Goal: Check status: Check status

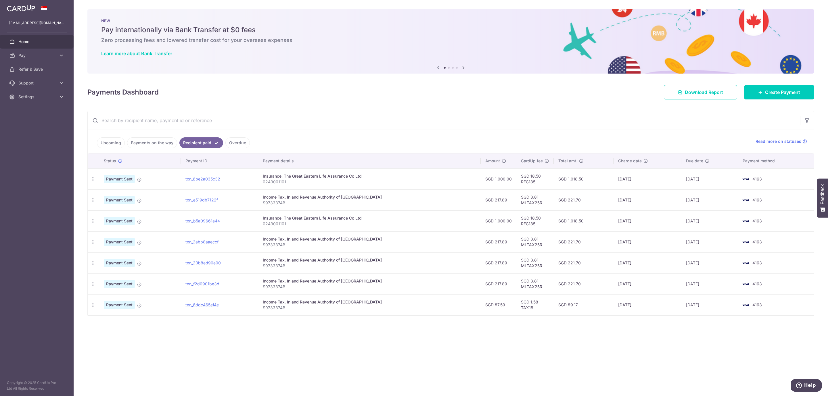
click at [104, 148] on link "Upcoming" at bounding box center [111, 142] width 28 height 11
click at [177, 143] on link "Payments on the way" at bounding box center [160, 142] width 50 height 11
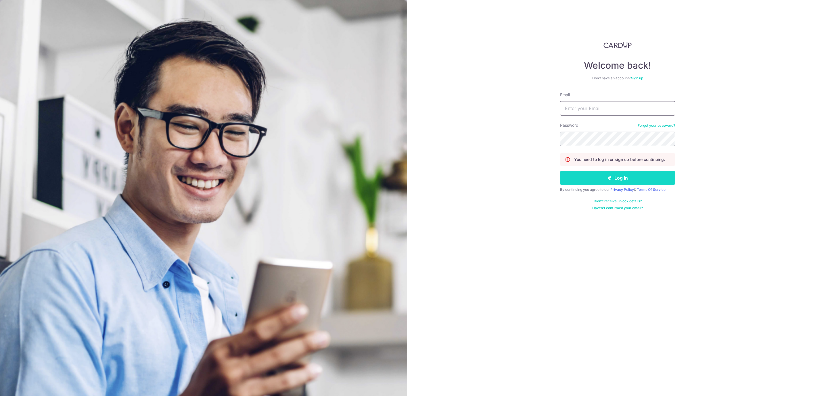
type input "[EMAIL_ADDRESS][DOMAIN_NAME]"
click at [640, 183] on button "Log in" at bounding box center [617, 178] width 115 height 14
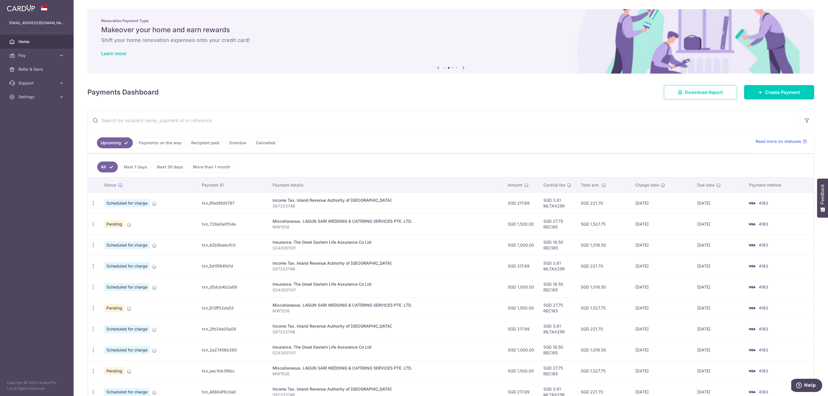
click at [214, 147] on link "Recipient paid" at bounding box center [206, 142] width 36 height 11
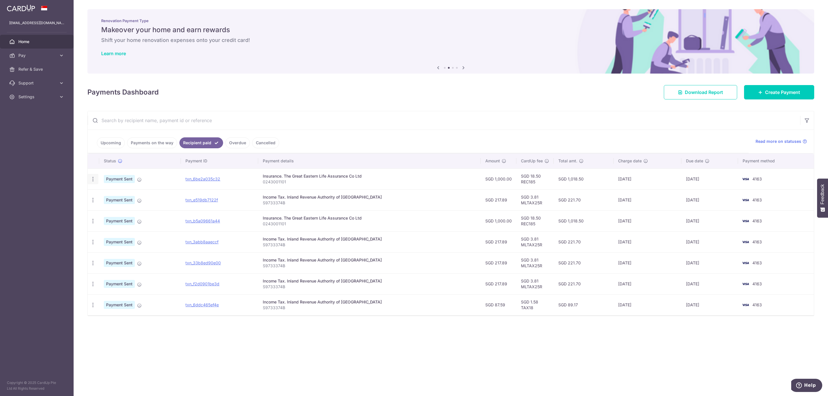
click at [92, 180] on icon "button" at bounding box center [93, 179] width 6 height 6
click at [109, 141] on link "Upcoming" at bounding box center [111, 142] width 28 height 11
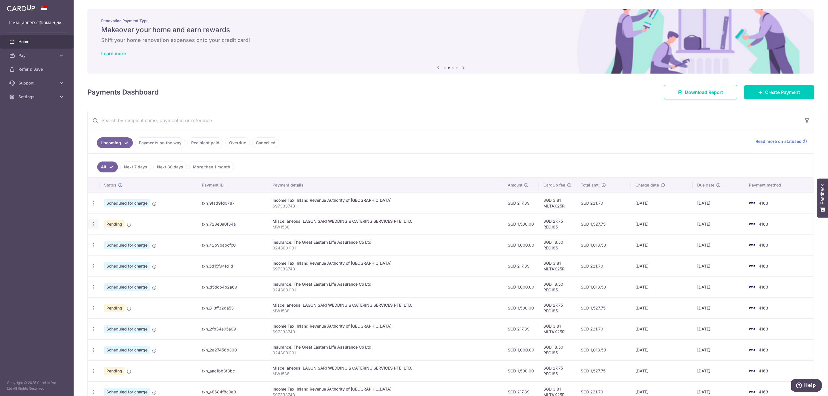
click at [91, 230] on div "Update payment Cancel payment" at bounding box center [93, 224] width 11 height 11
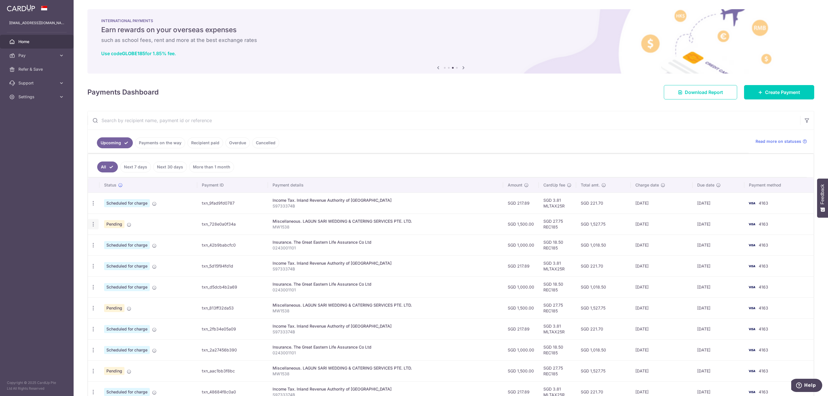
click at [91, 206] on icon "button" at bounding box center [93, 203] width 6 height 6
click at [91, 226] on icon "button" at bounding box center [93, 224] width 6 height 6
